Goal: Check status: Check status

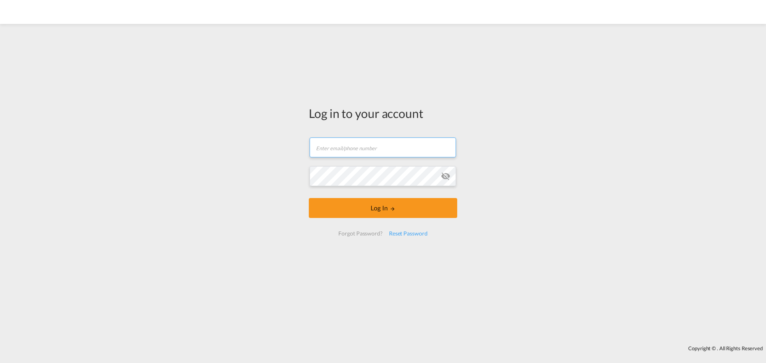
type input "[EMAIL_ADDRESS][DOMAIN_NAME]"
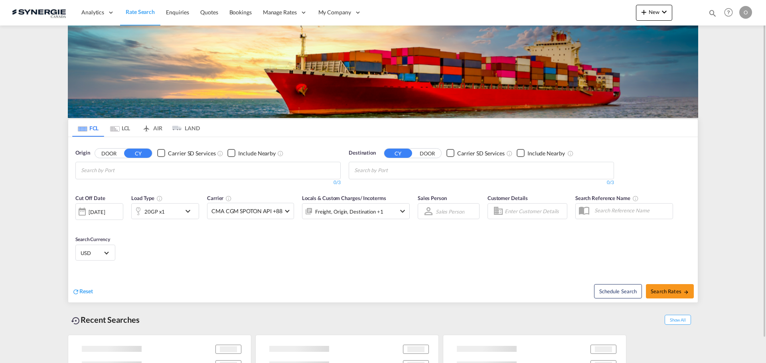
click at [708, 14] on md-icon "icon-magnify" at bounding box center [712, 13] width 9 height 9
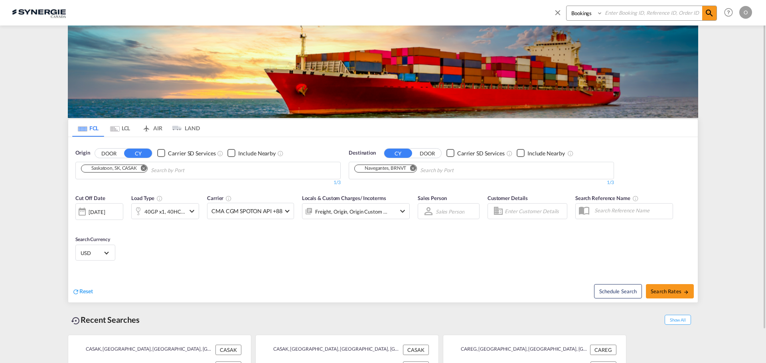
click at [586, 15] on select "Bookings Quotes Enquiries" at bounding box center [585, 13] width 38 height 14
select select "Quotes"
click at [566, 6] on select "Bookings Quotes Enquiries" at bounding box center [585, 13] width 38 height 14
click at [638, 10] on input at bounding box center [652, 13] width 99 height 14
paste input "SYC000013416"
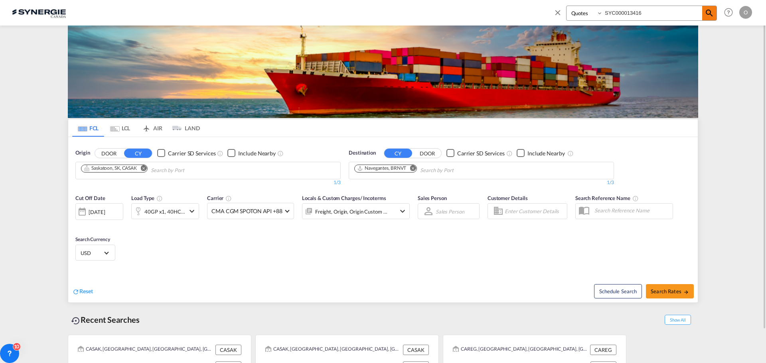
type input "SYC000013416"
click at [711, 12] on md-icon "icon-magnify" at bounding box center [709, 13] width 10 height 10
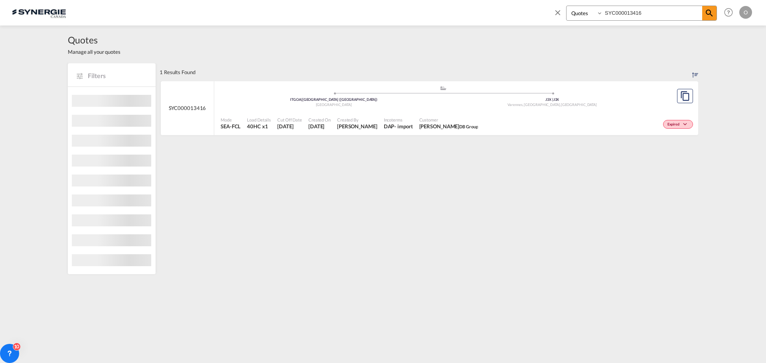
click at [586, 112] on div "Mode SEA-FCL Load Details 40HC x1 Cut Off Date [DATE] Created On [DATE] Created…" at bounding box center [456, 124] width 484 height 24
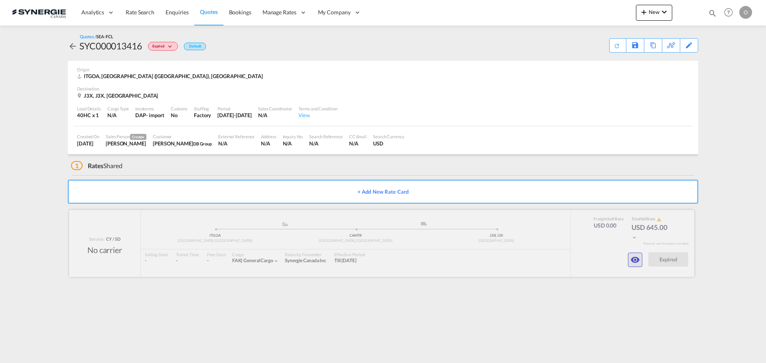
click at [638, 261] on md-icon "icon-eye" at bounding box center [635, 260] width 10 height 10
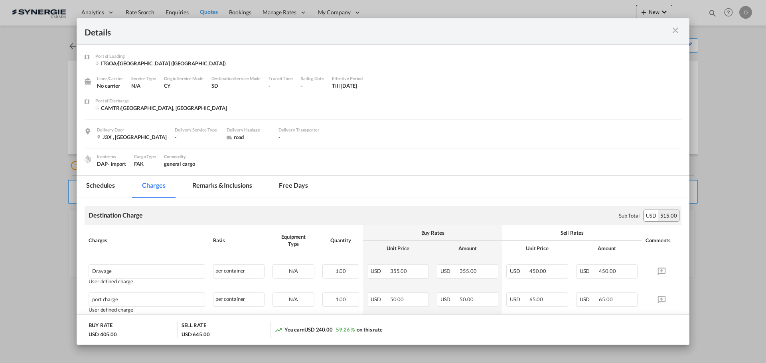
click at [223, 186] on md-tab-item "Remarks & Inclusions" at bounding box center [222, 187] width 79 height 22
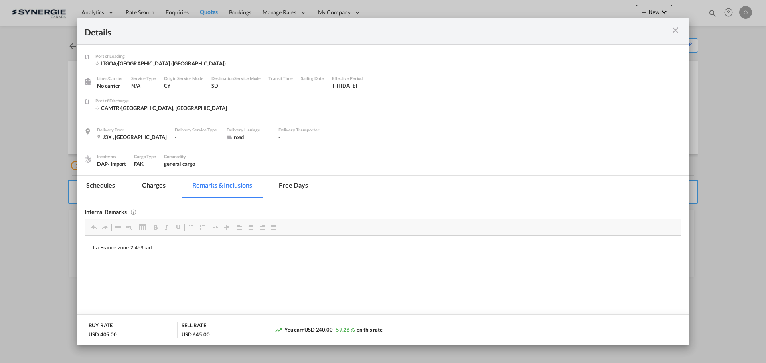
click at [144, 187] on md-tab-item "Charges" at bounding box center [153, 187] width 42 height 22
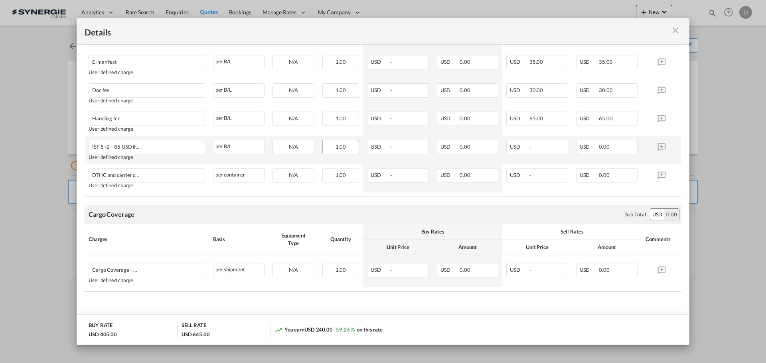
scroll to position [334, 0]
click at [675, 31] on md-icon "icon-close m-3 fg-AAA8AD cursor" at bounding box center [675, 31] width 10 height 10
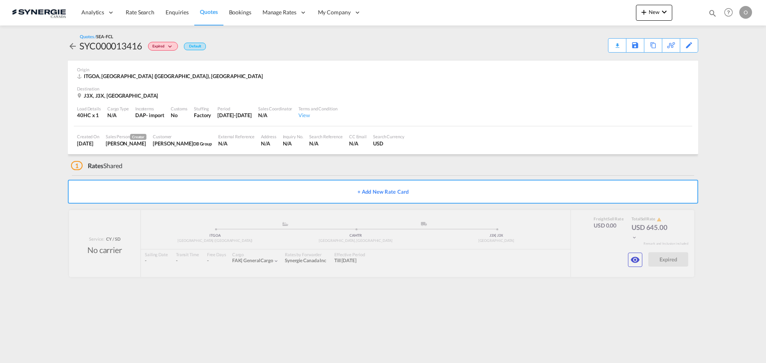
click at [714, 14] on md-icon "icon-magnify" at bounding box center [712, 13] width 9 height 9
click at [586, 16] on select "Bookings Quotes Enquiries" at bounding box center [585, 13] width 38 height 14
select select "Quotes"
click at [566, 6] on select "Bookings Quotes Enquiries" at bounding box center [585, 13] width 38 height 14
click at [629, 10] on input at bounding box center [652, 13] width 99 height 14
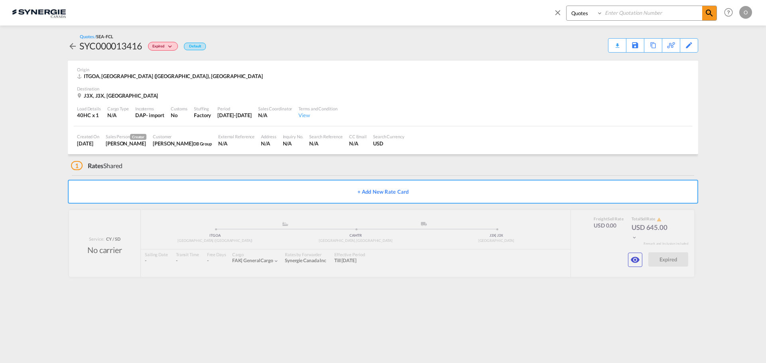
paste input "SYC000009024"
type input "SYC000009024"
click at [704, 14] on md-icon "icon-magnify" at bounding box center [709, 13] width 10 height 10
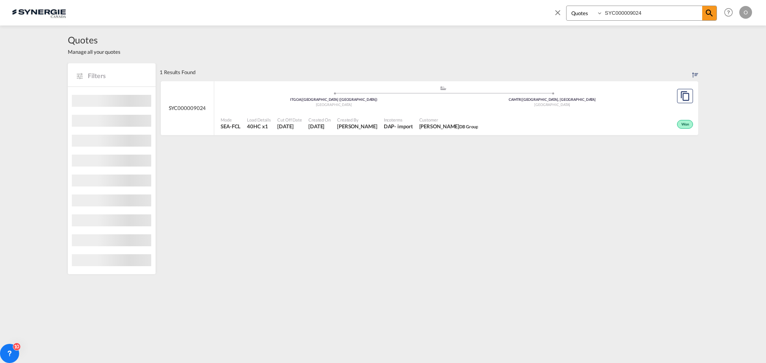
click at [657, 119] on div "Won" at bounding box center [588, 124] width 214 height 20
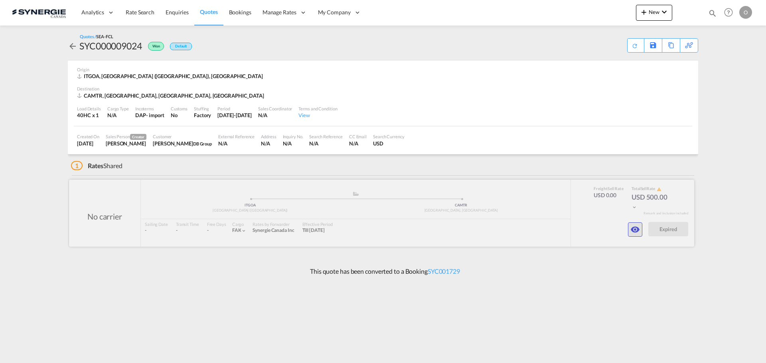
click at [640, 229] on button "button" at bounding box center [635, 230] width 14 height 14
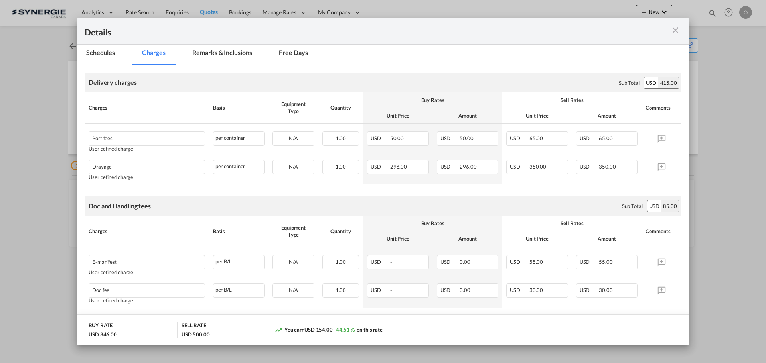
scroll to position [132, 0]
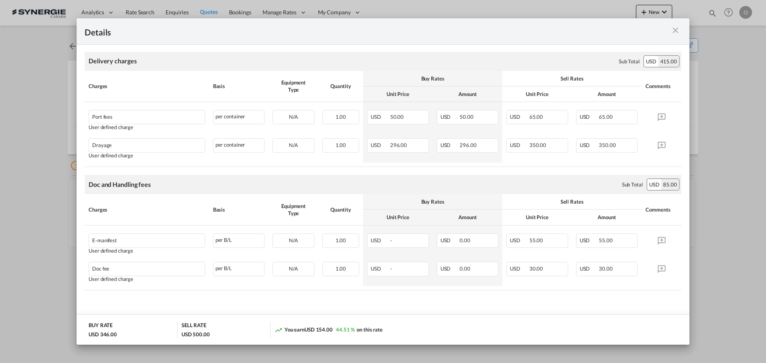
drag, startPoint x: 684, startPoint y: 27, endPoint x: 677, endPoint y: 32, distance: 8.8
click at [684, 28] on div "Details" at bounding box center [383, 31] width 613 height 26
click at [677, 32] on md-icon "icon-close m-3 fg-AAA8AD cursor" at bounding box center [675, 31] width 10 height 10
